Goal: Task Accomplishment & Management: Manage account settings

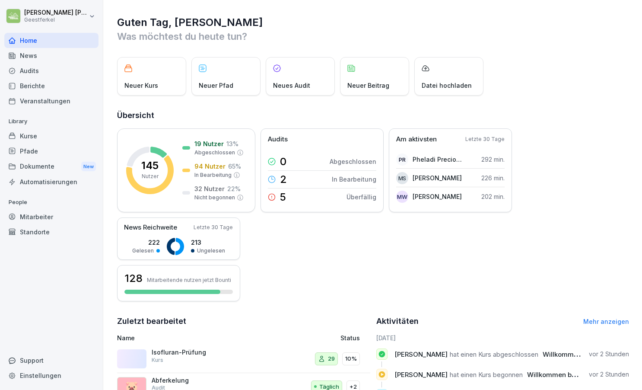
click at [41, 213] on div "Mitarbeiter" at bounding box center [51, 216] width 94 height 15
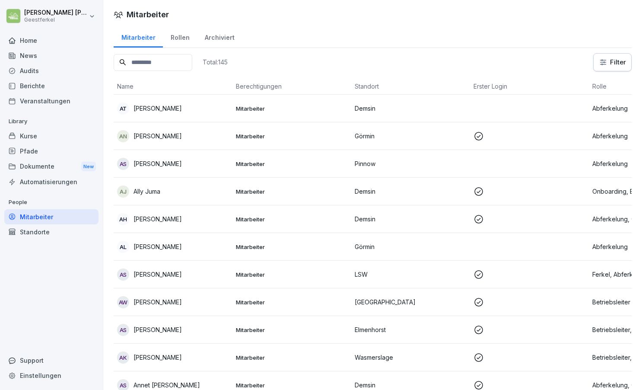
click at [152, 64] on input at bounding box center [153, 62] width 79 height 17
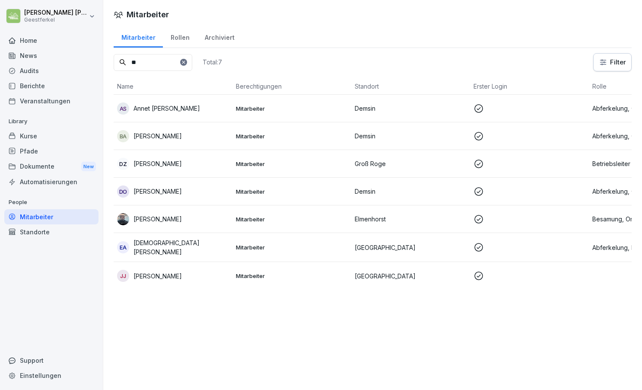
type input "**"
click at [213, 221] on div "[PERSON_NAME]" at bounding box center [173, 219] width 112 height 12
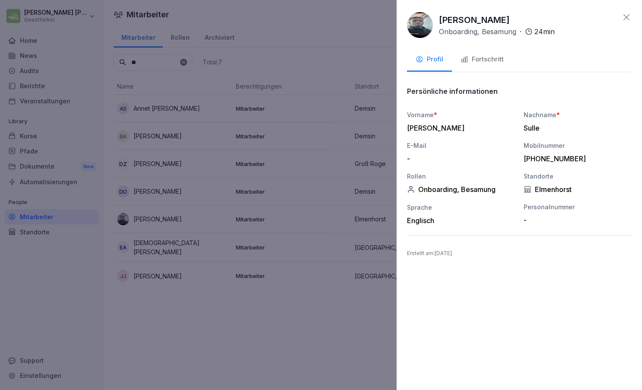
click at [491, 62] on div "Fortschritt" at bounding box center [482, 59] width 43 height 10
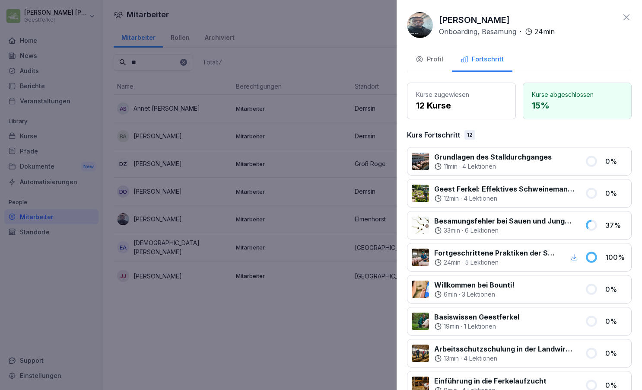
click at [627, 16] on icon at bounding box center [627, 17] width 6 height 6
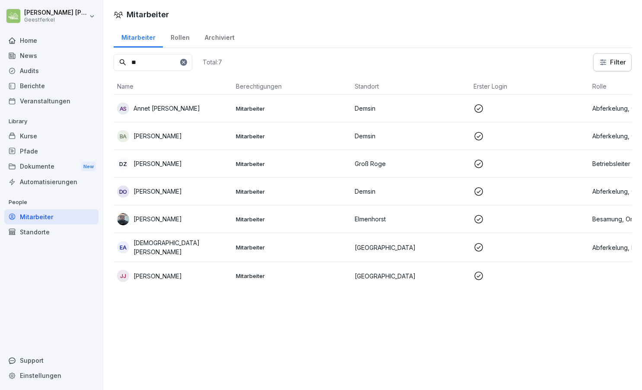
click at [207, 218] on div "[PERSON_NAME]" at bounding box center [173, 219] width 112 height 12
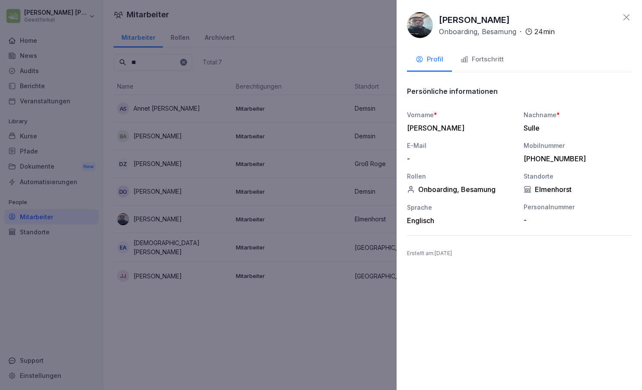
click at [485, 59] on div "Fortschritt" at bounding box center [482, 59] width 43 height 10
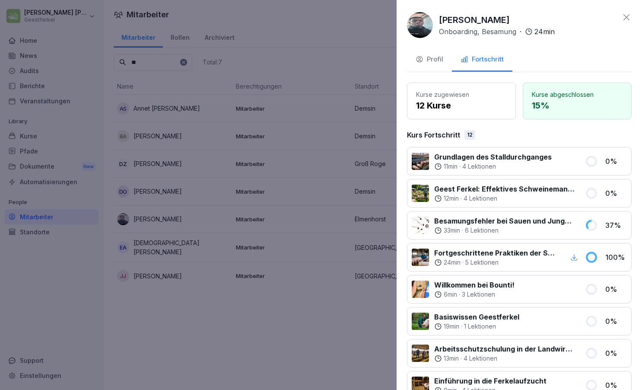
click at [444, 60] on button "Profil" at bounding box center [429, 59] width 45 height 23
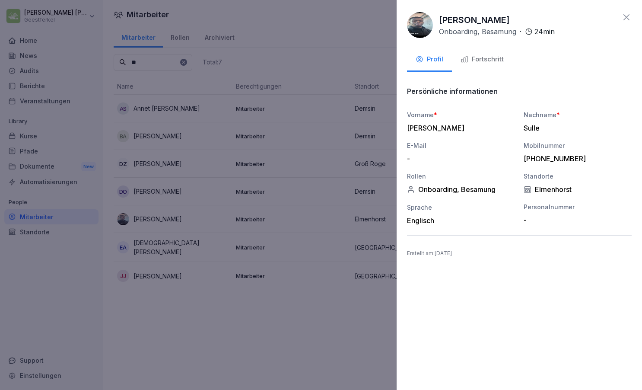
click at [629, 16] on icon at bounding box center [626, 17] width 10 height 10
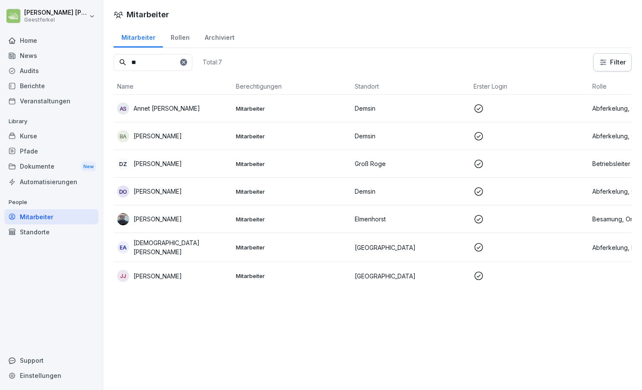
click at [48, 137] on div "Kurse" at bounding box center [51, 135] width 94 height 15
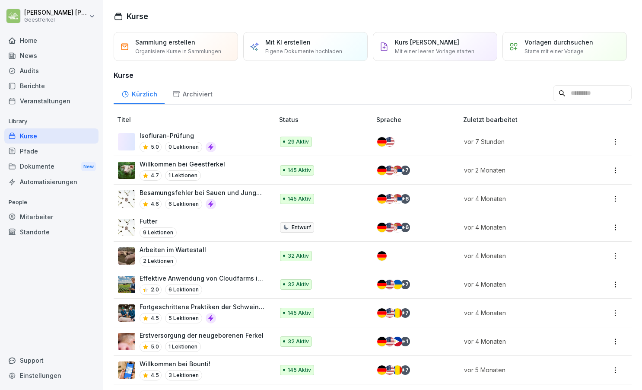
click at [29, 42] on div "Home" at bounding box center [51, 40] width 94 height 15
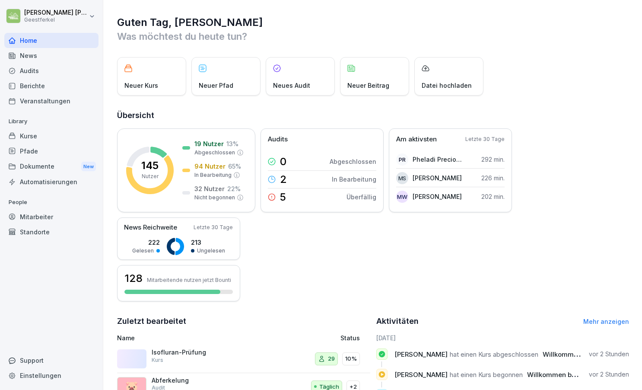
click at [92, 16] on html "[PERSON_NAME] Home News Audits Berichte Veranstaltungen Library Kurse Pfade Dok…" at bounding box center [321, 195] width 642 height 390
click at [34, 360] on div "Support" at bounding box center [51, 360] width 94 height 15
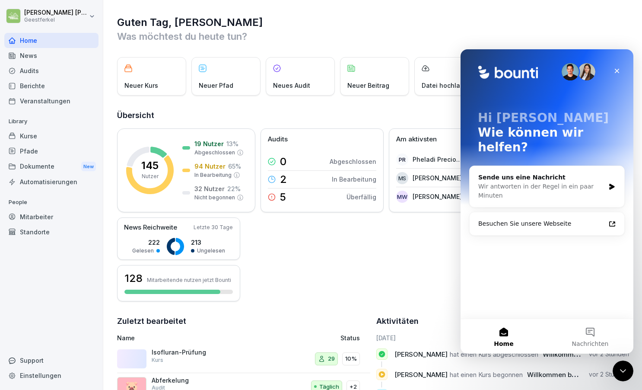
click at [589, 71] on img "Intercom Messenger" at bounding box center [586, 71] width 17 height 17
click at [570, 72] on img "Intercom Messenger" at bounding box center [570, 71] width 17 height 17
click at [586, 72] on img "Intercom Messenger" at bounding box center [586, 71] width 17 height 17
click at [551, 219] on div "Besuchen Sie unsere Webseite" at bounding box center [541, 223] width 127 height 9
click at [618, 70] on icon "Schließen" at bounding box center [617, 70] width 7 height 7
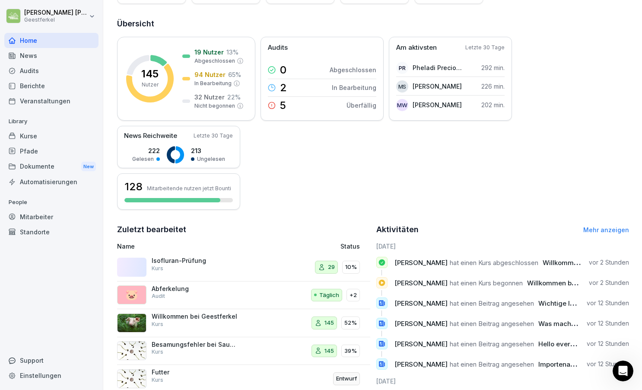
scroll to position [89, 0]
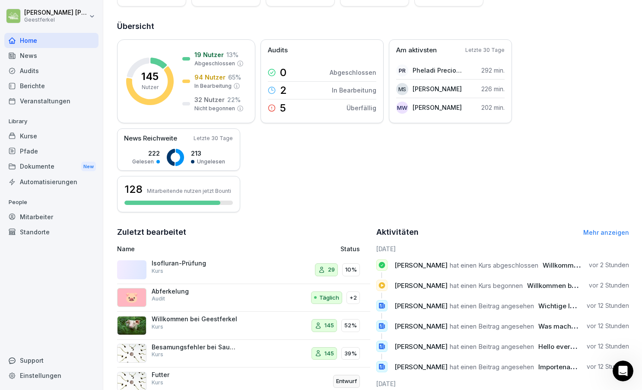
click at [35, 55] on div "News" at bounding box center [51, 55] width 94 height 15
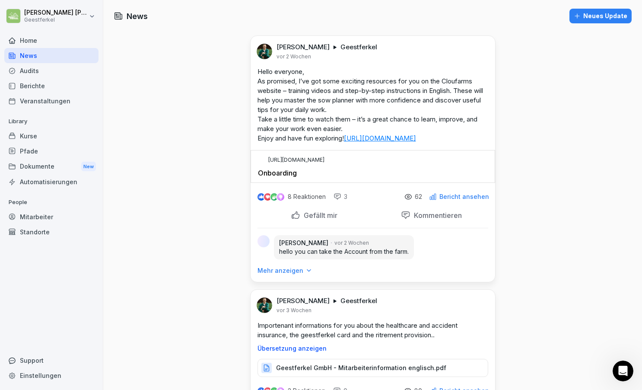
click at [31, 39] on div "Home" at bounding box center [51, 40] width 94 height 15
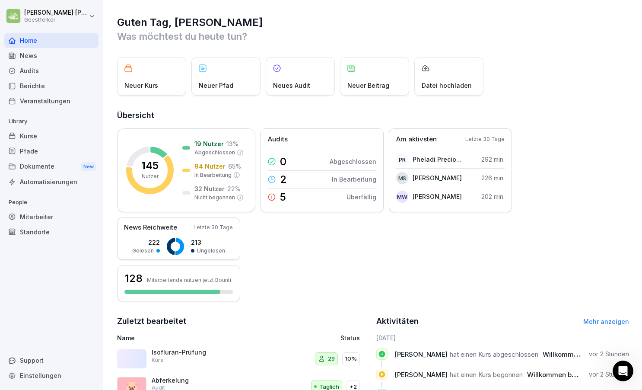
click at [28, 137] on div "Kurse" at bounding box center [51, 135] width 94 height 15
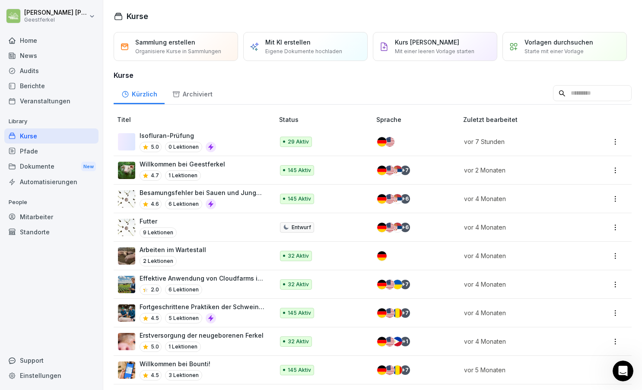
click at [242, 137] on div "Isofluran-Prüfung 5.0 0 Lektionen" at bounding box center [191, 141] width 147 height 21
